Goal: Transaction & Acquisition: Purchase product/service

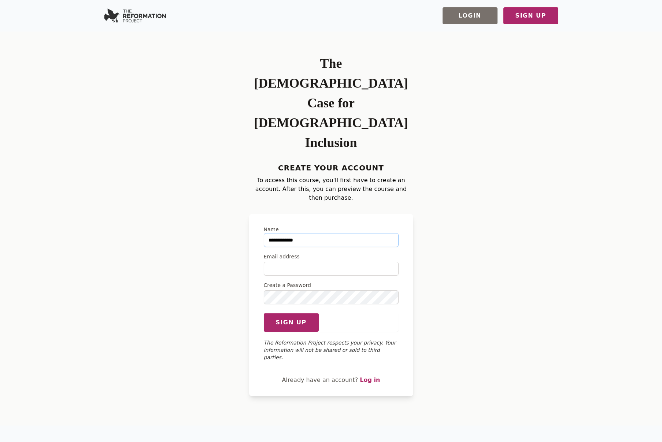
type input "**********"
click at [291, 318] on span "Sign up" at bounding box center [291, 322] width 31 height 9
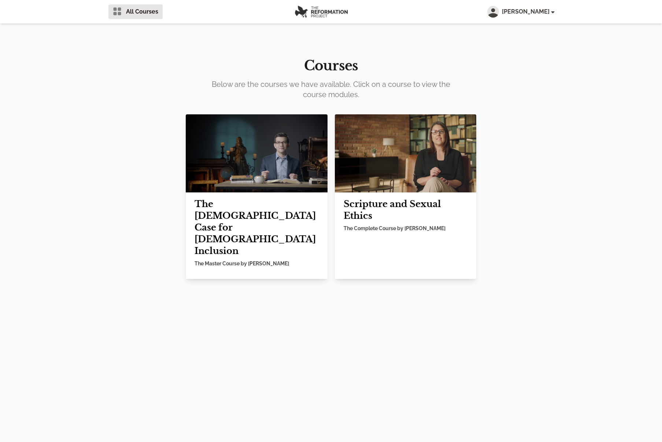
click at [281, 220] on h2 "The [DEMOGRAPHIC_DATA] Case for [DEMOGRAPHIC_DATA] Inclusion" at bounding box center [257, 227] width 124 height 59
click at [228, 175] on img at bounding box center [257, 153] width 142 height 78
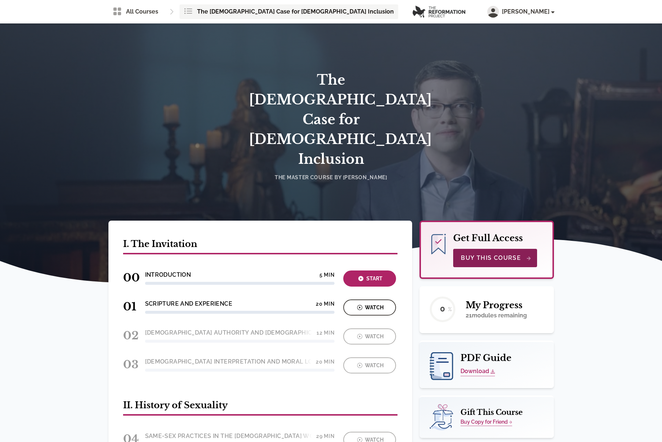
click at [490, 254] on span "Buy This Course" at bounding box center [495, 258] width 69 height 9
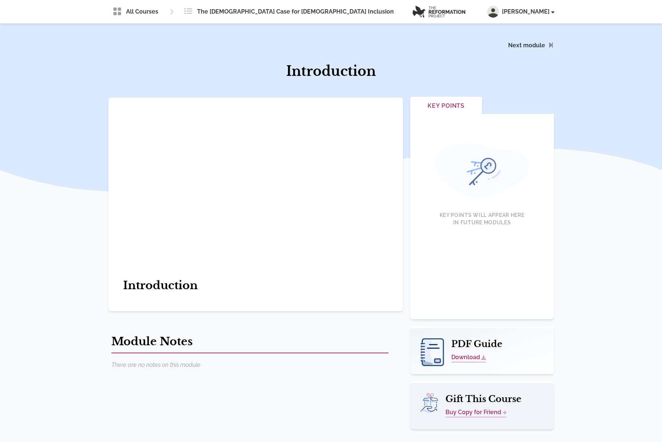
click at [527, 2] on div "All Courses The [DEMOGRAPHIC_DATA] Case for [DEMOGRAPHIC_DATA] Inclusion Course…" at bounding box center [331, 11] width 446 height 23
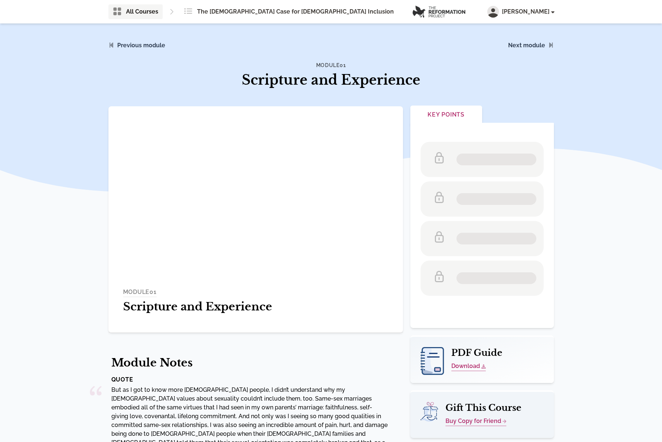
click at [147, 15] on span "All Courses" at bounding box center [142, 11] width 32 height 9
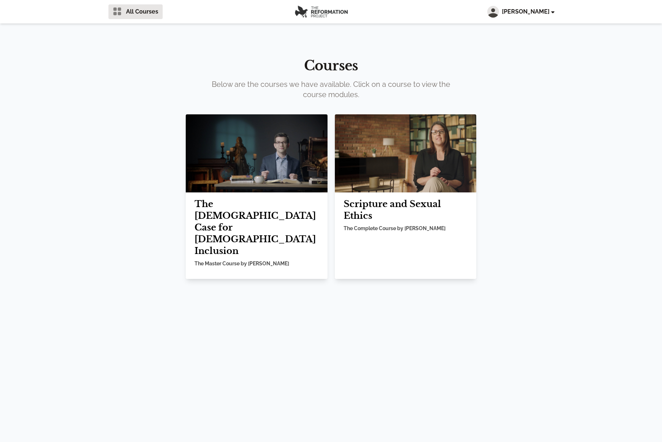
click at [516, 14] on span "[PERSON_NAME]" at bounding box center [528, 11] width 52 height 9
click at [512, 27] on link "Account" at bounding box center [519, 28] width 70 height 13
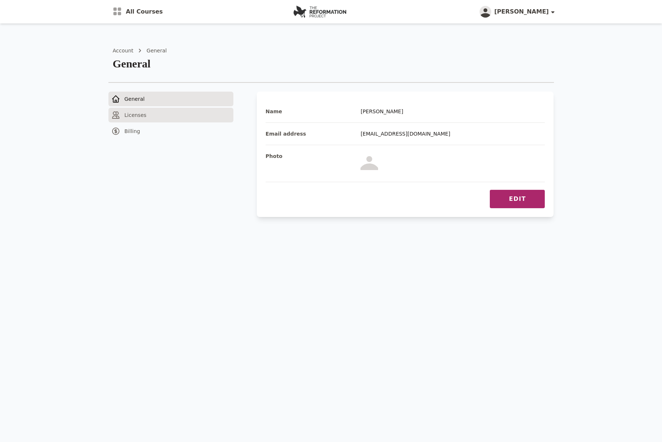
click at [132, 114] on span "Licenses" at bounding box center [136, 114] width 22 height 7
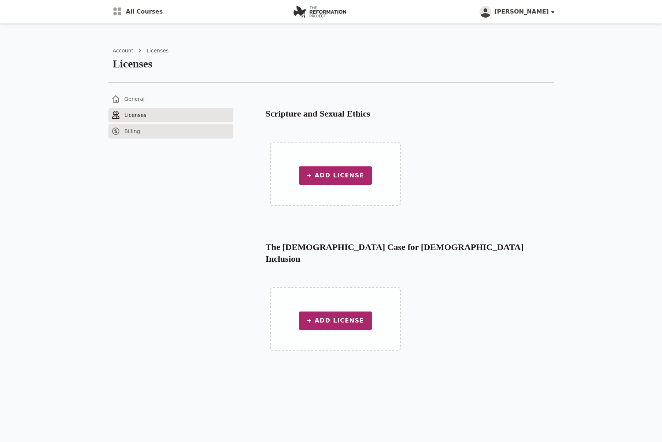
click at [132, 129] on span "Billing" at bounding box center [133, 131] width 16 height 7
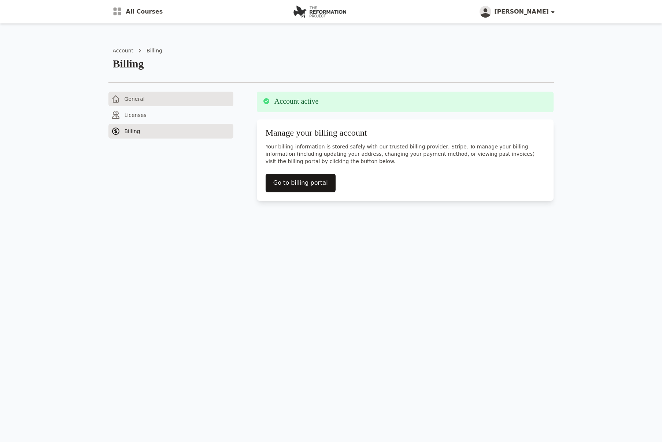
click at [137, 96] on span "General" at bounding box center [135, 98] width 20 height 7
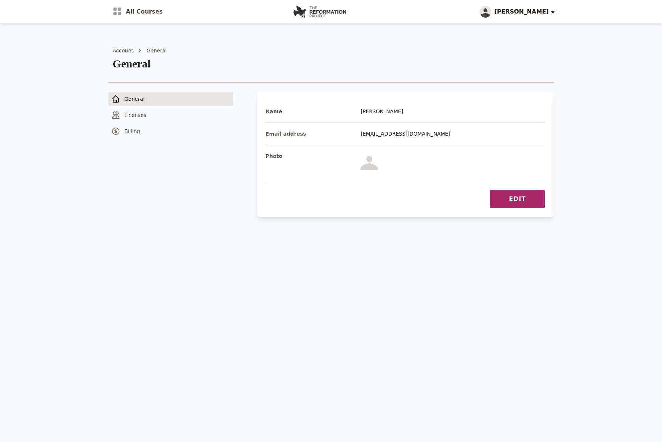
click at [519, 16] on span "[PERSON_NAME]" at bounding box center [523, 11] width 59 height 9
click at [506, 25] on link "Account" at bounding box center [519, 28] width 70 height 13
click at [503, 27] on link "Account" at bounding box center [519, 28] width 70 height 13
click at [282, 66] on h2 "General" at bounding box center [333, 63] width 441 height 13
click at [140, 112] on span "Licenses" at bounding box center [136, 114] width 22 height 7
